Goal: Task Accomplishment & Management: Manage account settings

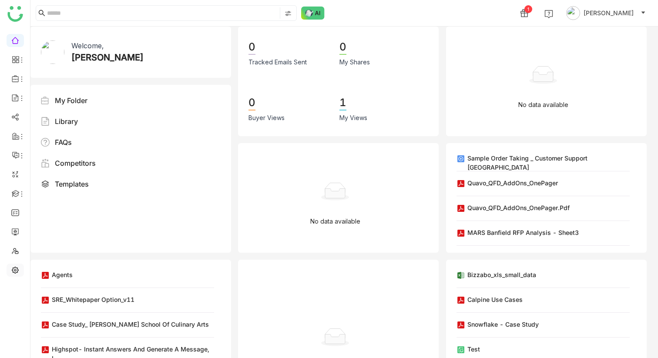
click at [15, 271] on link at bounding box center [15, 269] width 8 height 7
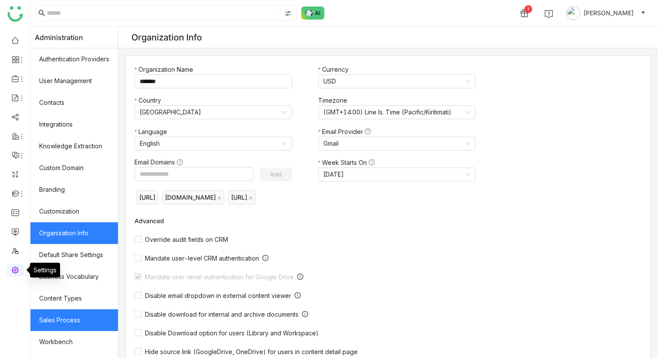
scroll to position [104, 0]
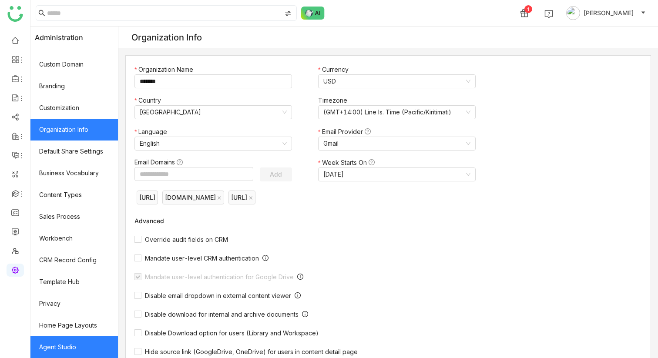
click at [77, 339] on link "Agent Studio" at bounding box center [73, 347] width 87 height 22
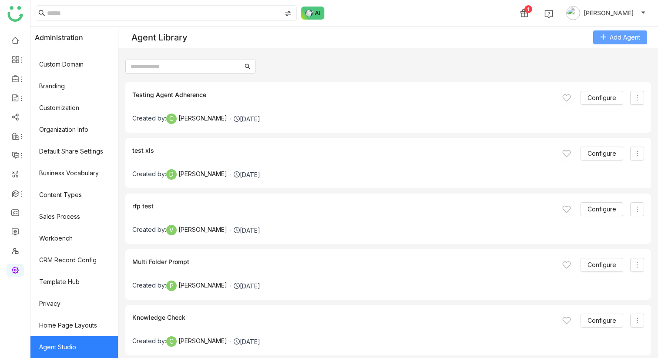
click at [614, 33] on span "Add Agent" at bounding box center [624, 38] width 30 height 10
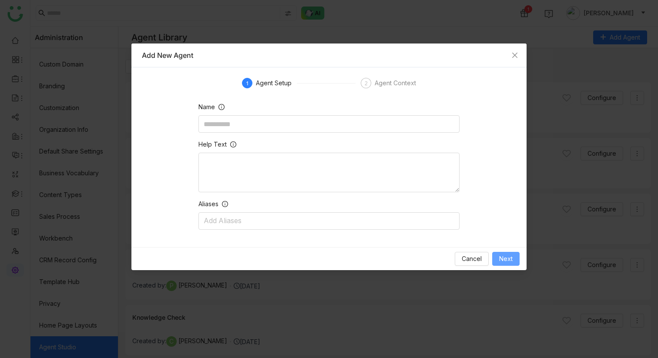
click at [511, 261] on span "Next" at bounding box center [505, 259] width 13 height 10
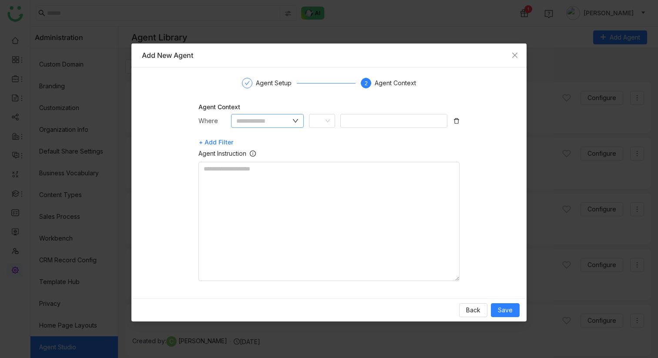
click at [258, 116] on input "text" at bounding box center [263, 121] width 55 height 10
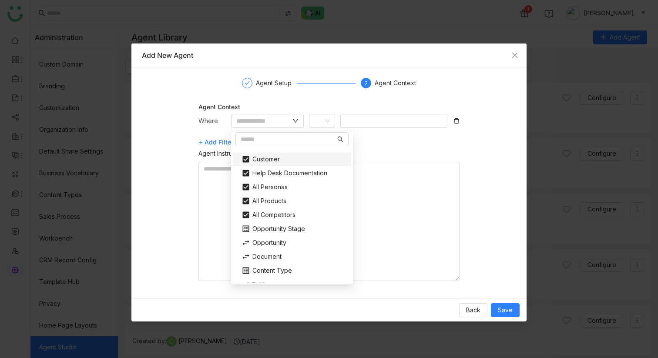
click at [267, 157] on div "Customer" at bounding box center [291, 159] width 111 height 14
type input "********"
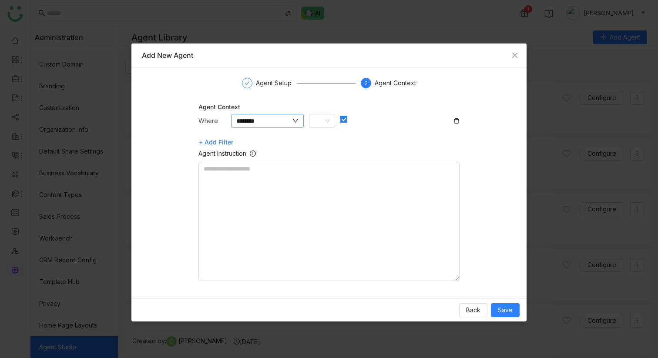
click at [296, 120] on icon at bounding box center [295, 121] width 6 height 6
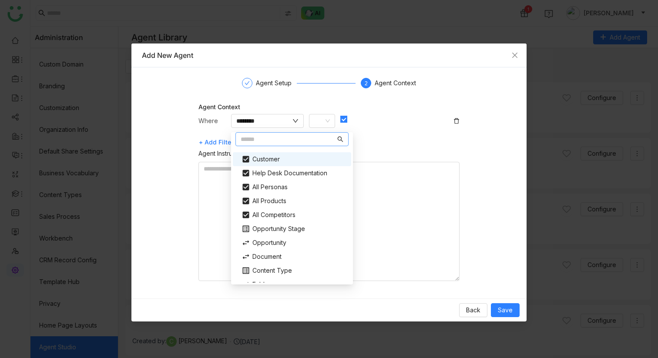
click at [252, 139] on input "text" at bounding box center [288, 139] width 95 height 10
click at [246, 154] on div "Customer" at bounding box center [291, 159] width 111 height 14
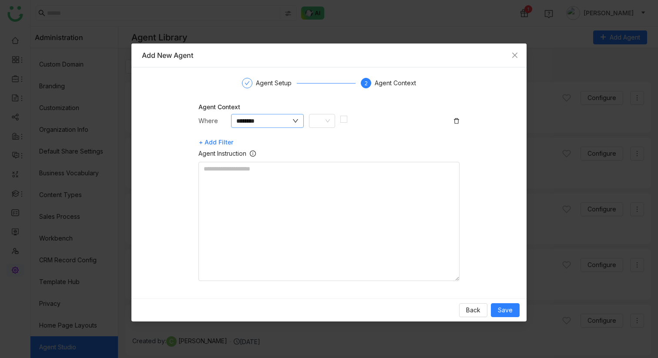
click at [240, 118] on input "********" at bounding box center [263, 121] width 55 height 10
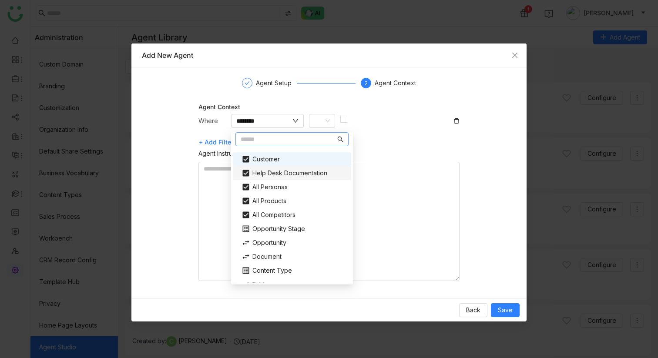
click at [247, 169] on div "Help Desk Documentation" at bounding box center [291, 173] width 111 height 14
type input "**********"
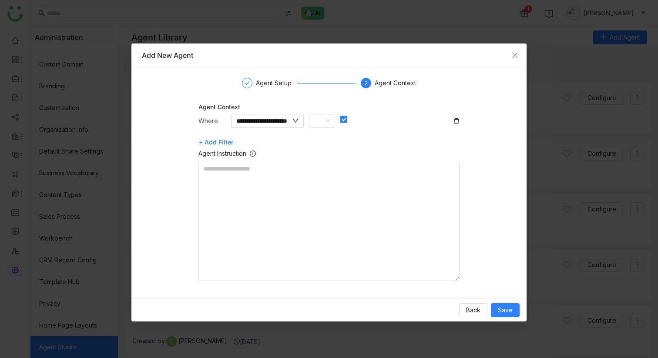
click at [458, 120] on icon at bounding box center [456, 121] width 6 height 6
click at [267, 124] on input "text" at bounding box center [263, 121] width 55 height 10
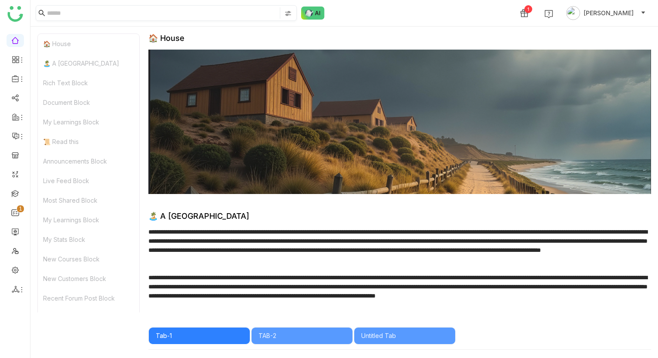
click at [133, 15] on input at bounding box center [162, 12] width 231 height 11
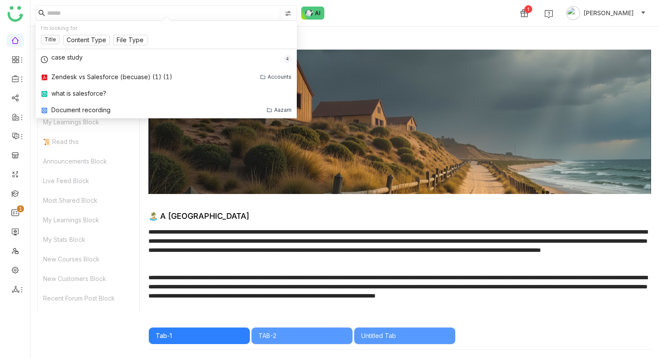
type input "*"
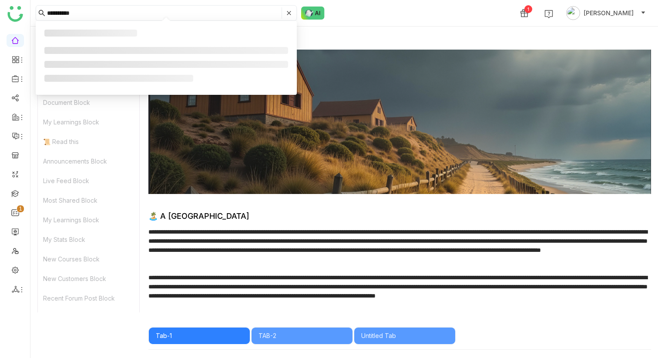
type input "**********"
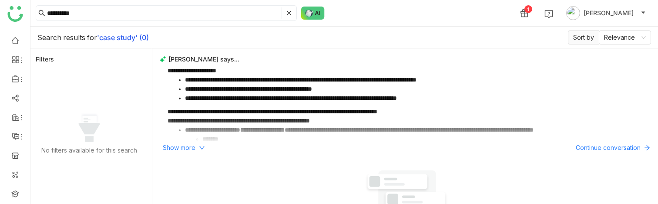
drag, startPoint x: 527, startPoint y: 203, endPoint x: 532, endPoint y: 165, distance: 38.1
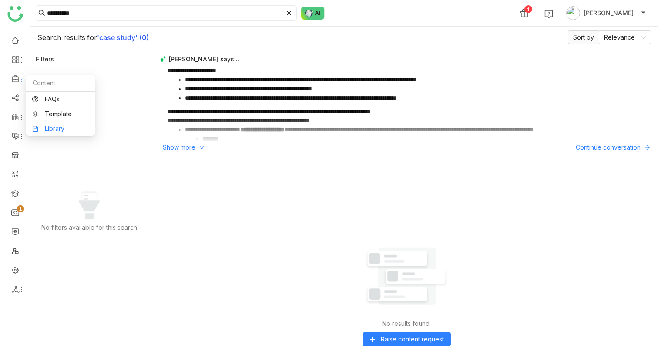
click at [72, 127] on link "Library" at bounding box center [60, 129] width 57 height 6
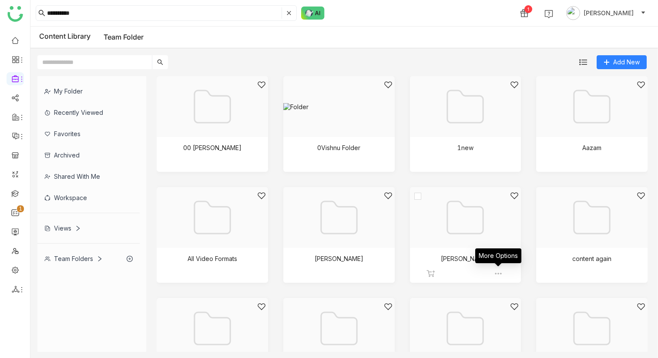
click at [498, 137] on img at bounding box center [498, 273] width 9 height 9
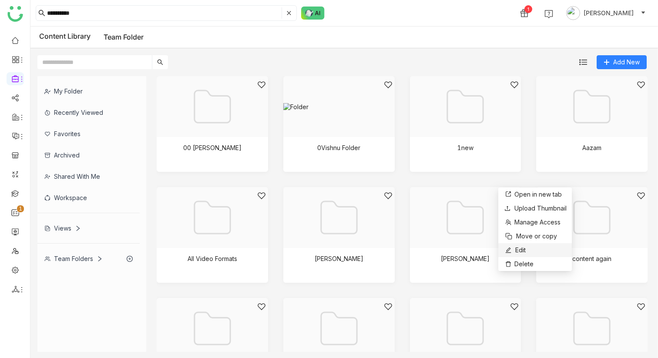
click at [518, 137] on span "Edit" at bounding box center [520, 250] width 10 height 10
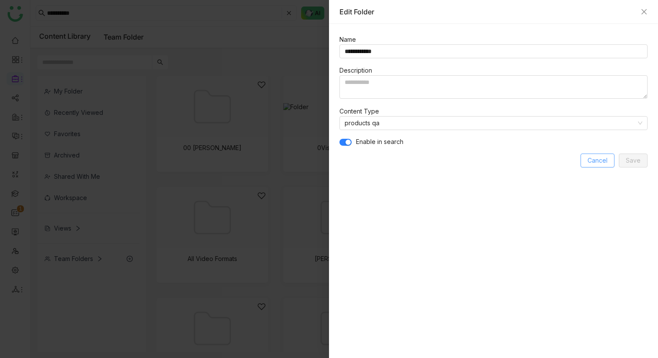
click at [588, 137] on span "Cancel" at bounding box center [597, 161] width 20 height 10
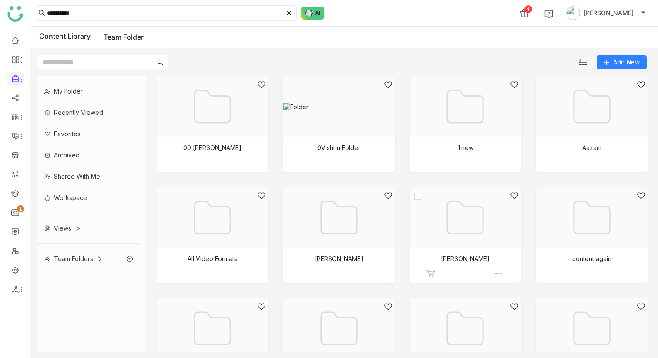
click at [499, 137] on img at bounding box center [498, 273] width 9 height 9
click at [434, 49] on div "Add New" at bounding box center [341, 58] width 623 height 21
click at [248, 137] on img at bounding box center [245, 162] width 9 height 9
click at [150, 137] on div "My Folder Recently Viewed Favorites Archived Shared with me Workspace Views Tea…" at bounding box center [343, 214] width 627 height 290
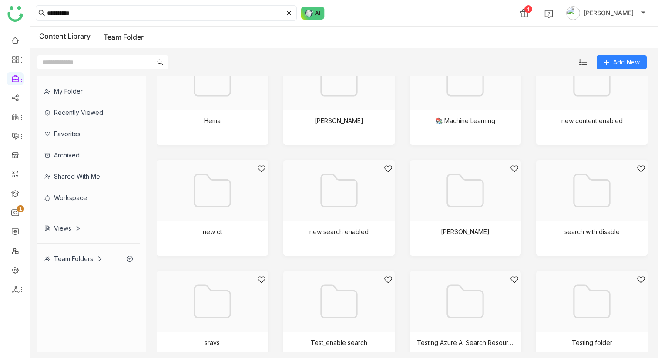
scroll to position [498, 0]
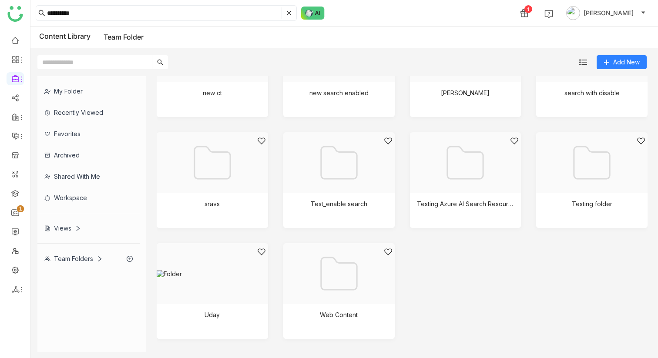
click at [133, 137] on icon at bounding box center [130, 259] width 6 height 6
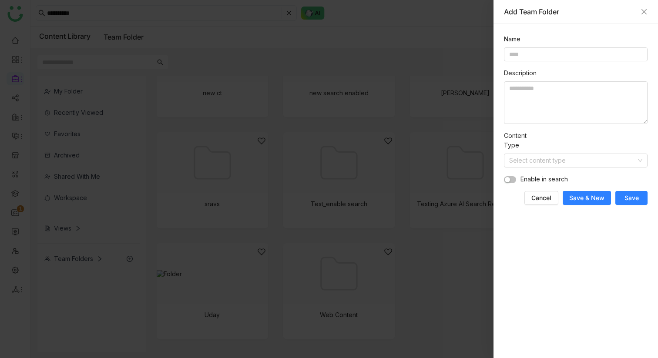
click at [138, 137] on div at bounding box center [329, 179] width 658 height 358
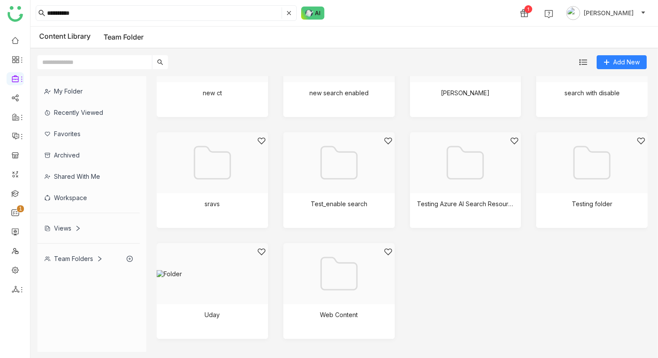
click at [77, 137] on div "Team Folders" at bounding box center [73, 258] width 58 height 7
